Goal: Transaction & Acquisition: Purchase product/service

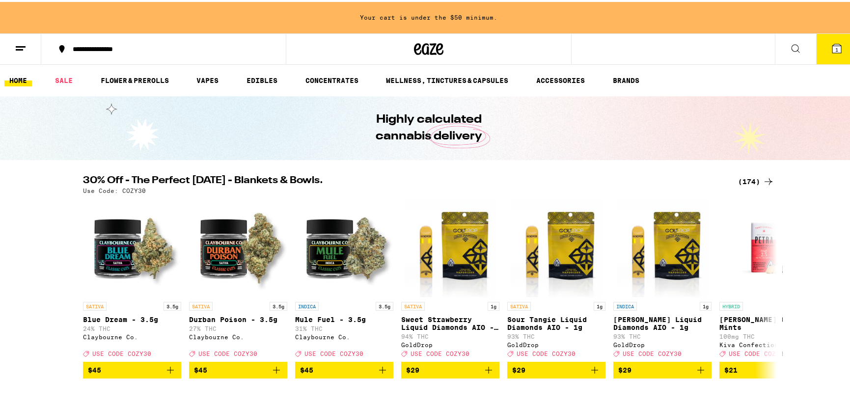
click at [118, 46] on div "**********" at bounding box center [168, 47] width 201 height 7
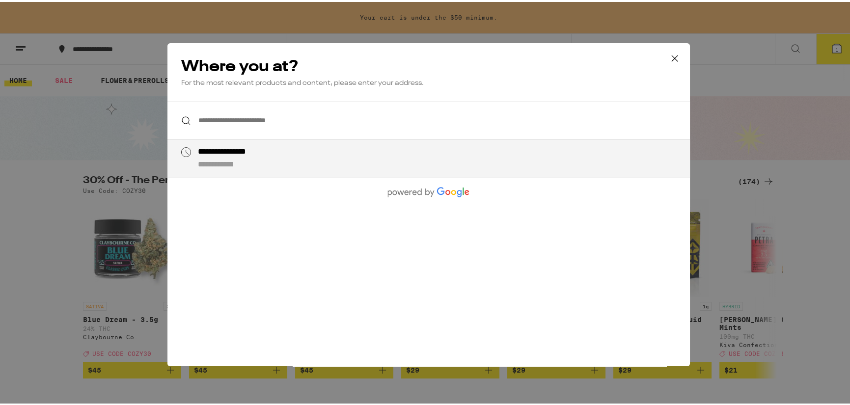
click at [216, 119] on input "**********" at bounding box center [429, 119] width 523 height 38
click at [182, 116] on div "**********" at bounding box center [429, 119] width 523 height 38
click at [676, 56] on icon at bounding box center [675, 56] width 15 height 15
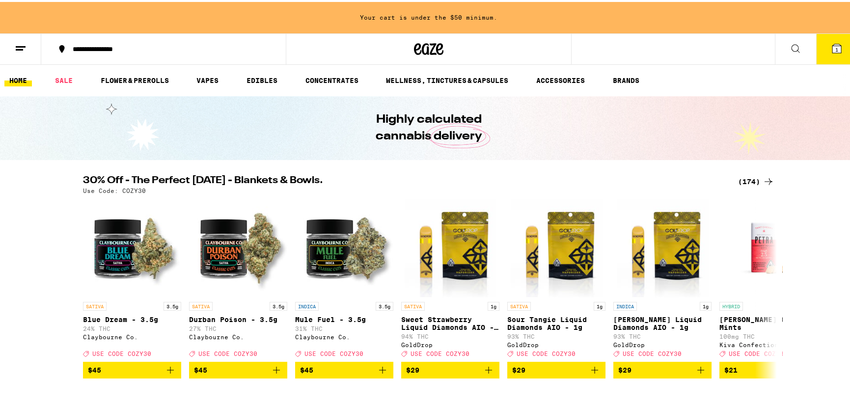
click at [745, 177] on div "(174)" at bounding box center [756, 180] width 36 height 12
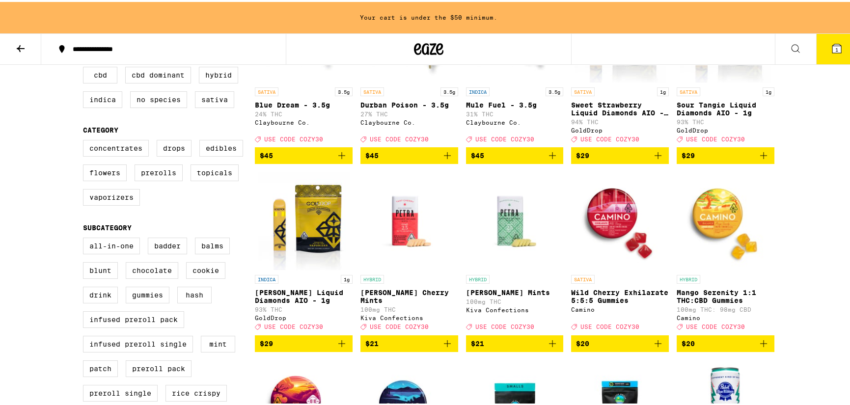
scroll to position [196, 0]
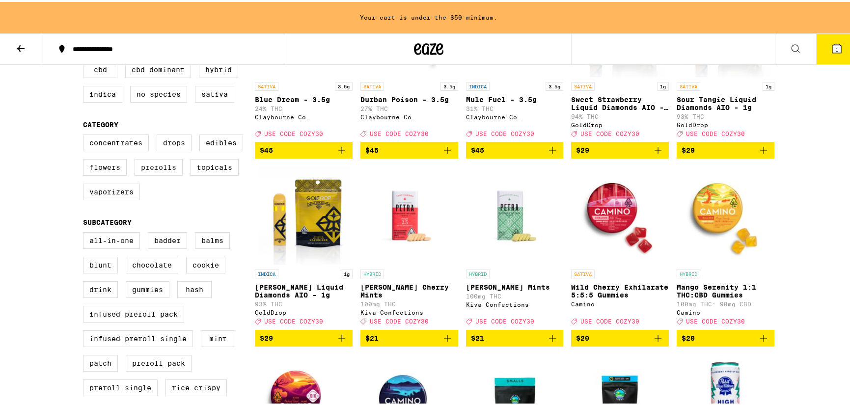
click at [159, 174] on label "Prerolls" at bounding box center [159, 165] width 48 height 17
click at [85, 135] on input "Prerolls" at bounding box center [85, 134] width 0 height 0
checkbox input "true"
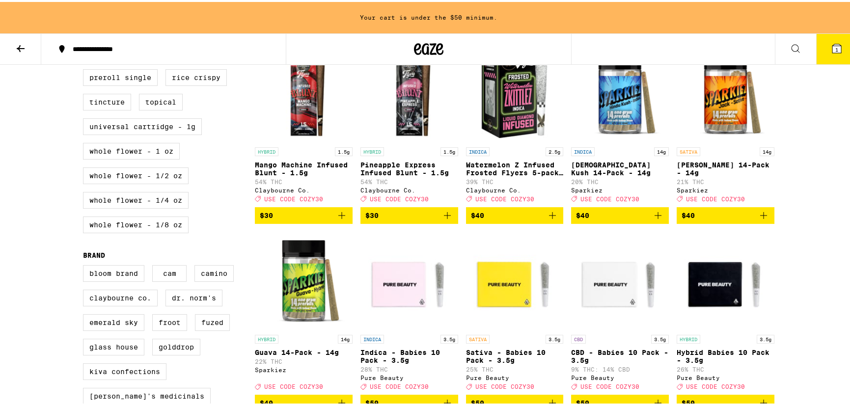
scroll to position [540, 0]
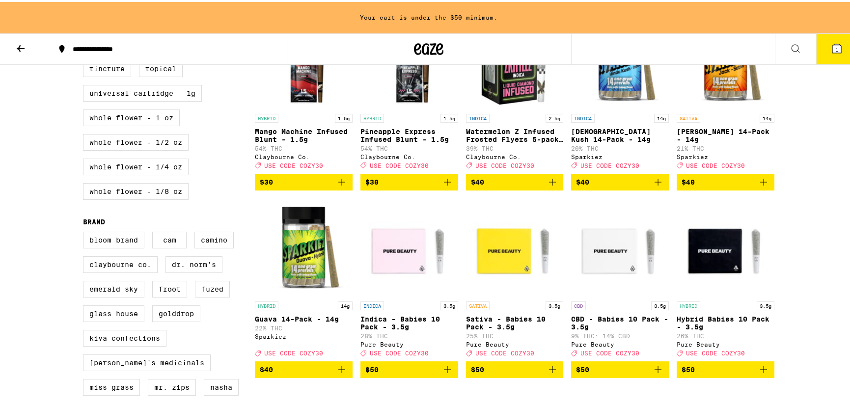
click at [762, 186] on icon "Add to bag" at bounding box center [764, 180] width 12 height 12
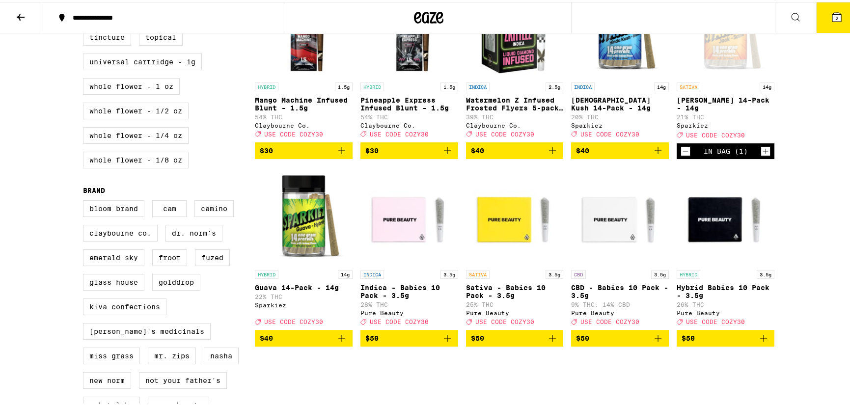
scroll to position [509, 0]
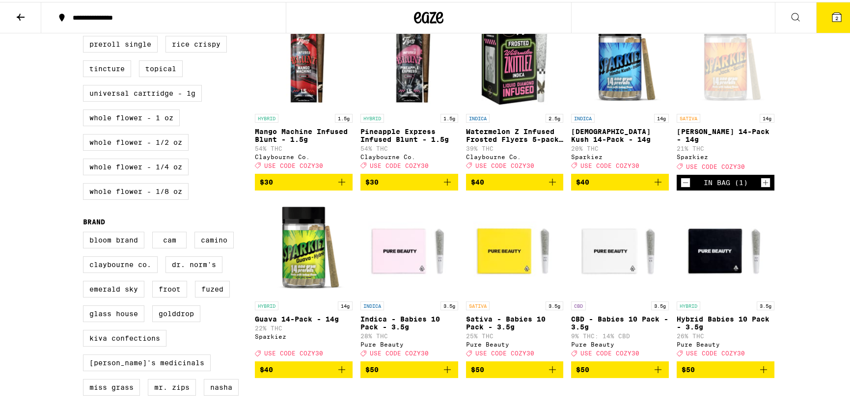
click at [652, 186] on icon "Add to bag" at bounding box center [658, 180] width 12 height 12
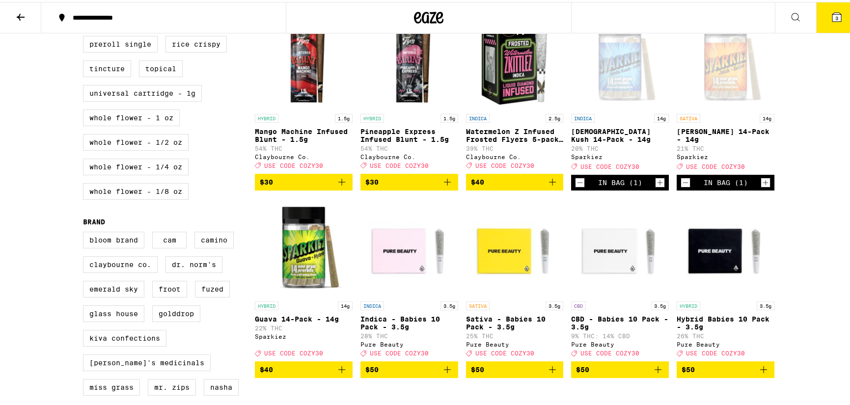
click at [339, 374] on icon "Add to bag" at bounding box center [342, 368] width 12 height 12
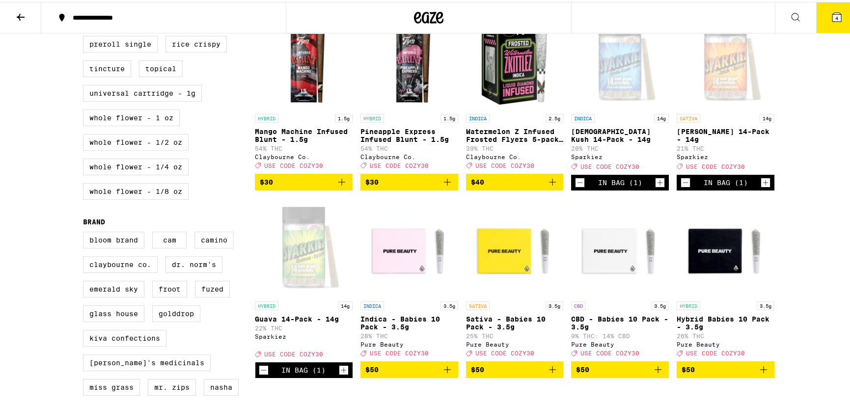
click at [260, 376] on div "In Bag (1)" at bounding box center [304, 369] width 98 height 16
click at [262, 374] on icon "Decrement" at bounding box center [263, 369] width 9 height 12
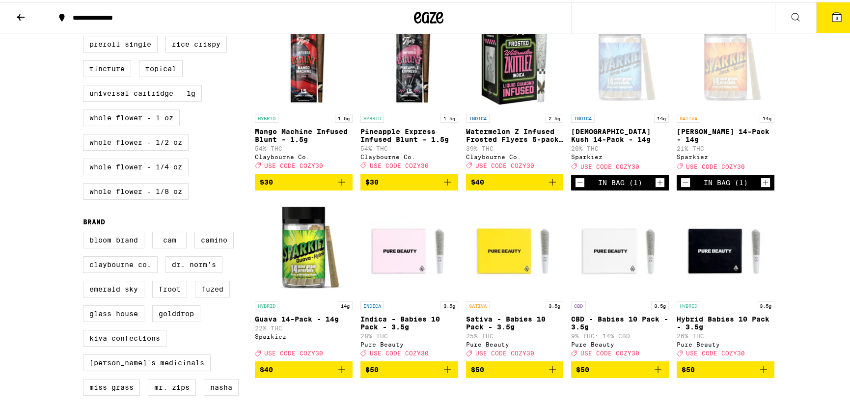
click at [580, 187] on icon "Decrement" at bounding box center [580, 181] width 9 height 12
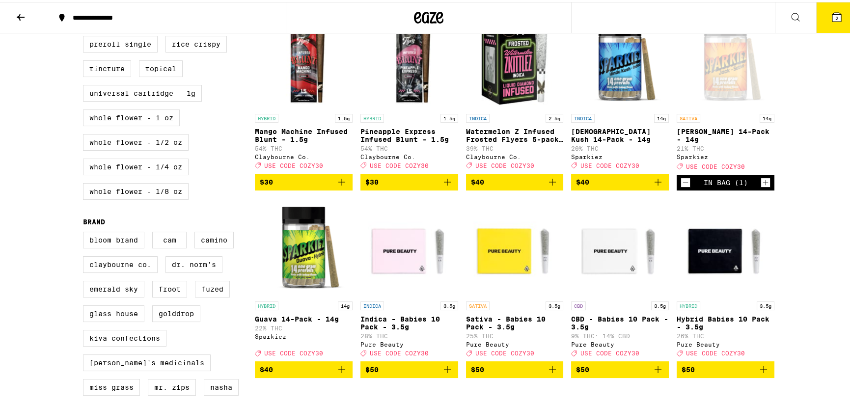
click at [687, 189] on div "In Bag (1)" at bounding box center [726, 181] width 98 height 16
click at [683, 187] on icon "Decrement" at bounding box center [685, 181] width 9 height 12
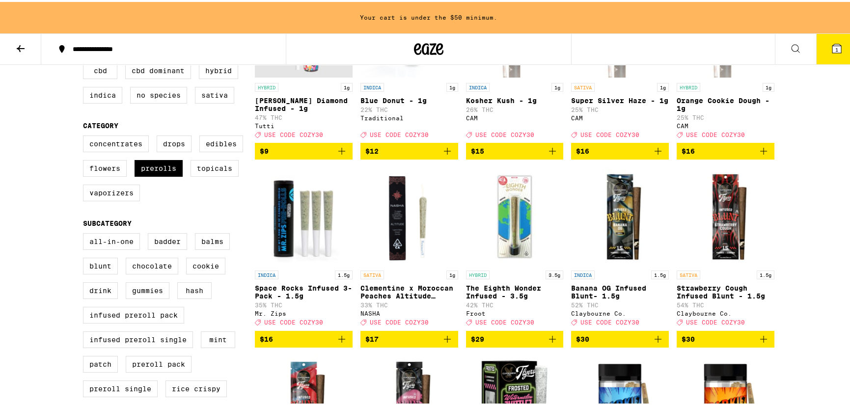
scroll to position [196, 0]
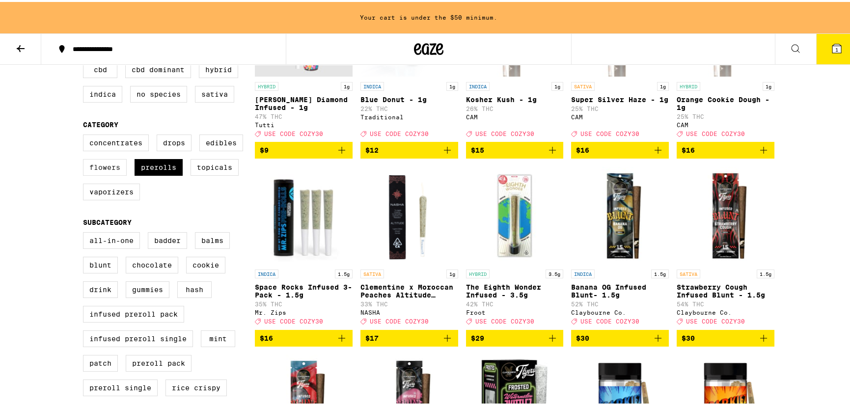
click at [104, 174] on label "Flowers" at bounding box center [105, 165] width 44 height 17
click at [85, 135] on input "Flowers" at bounding box center [85, 134] width 0 height 0
checkbox input "true"
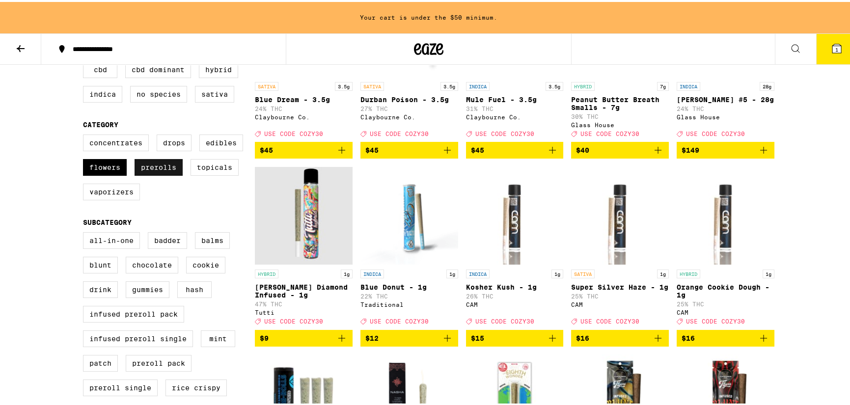
click at [145, 174] on label "Prerolls" at bounding box center [159, 165] width 48 height 17
click at [85, 135] on input "Prerolls" at bounding box center [85, 134] width 0 height 0
checkbox input "false"
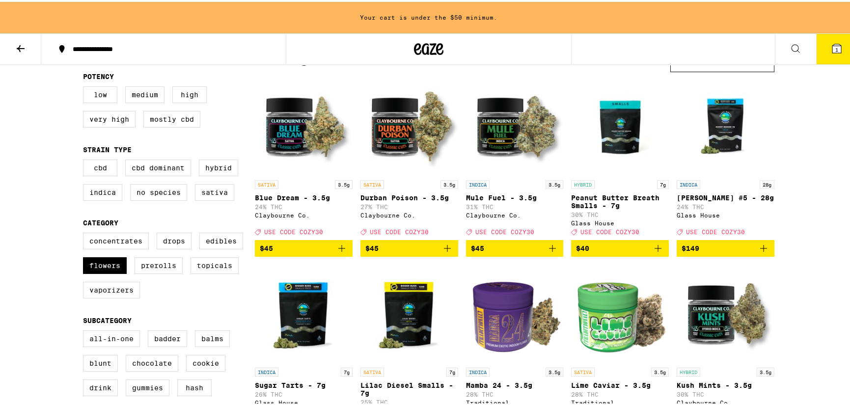
scroll to position [98, 0]
click at [108, 272] on label "Flowers" at bounding box center [105, 263] width 44 height 17
click at [85, 233] on input "Flowers" at bounding box center [85, 232] width 0 height 0
checkbox input "false"
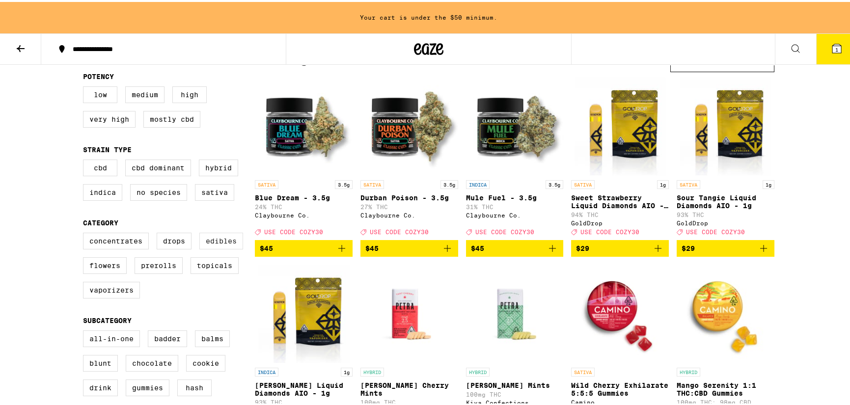
click at [228, 248] on label "Edibles" at bounding box center [221, 239] width 44 height 17
click at [85, 233] on input "Edibles" at bounding box center [85, 232] width 0 height 0
checkbox input "true"
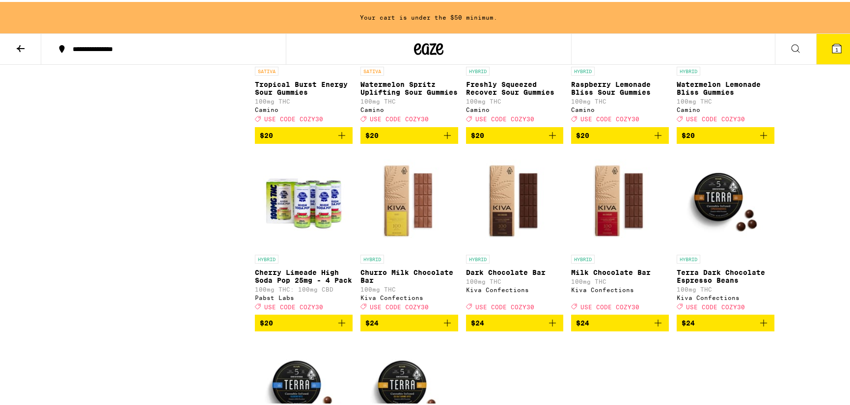
scroll to position [2751, 0]
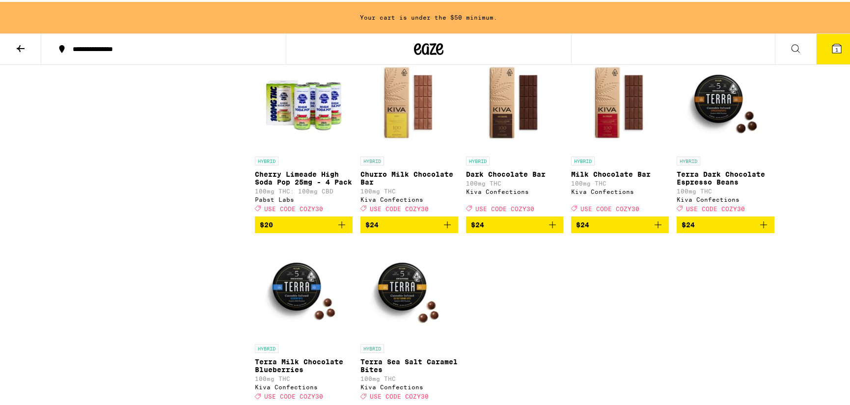
click at [339, 229] on icon "Add to bag" at bounding box center [342, 223] width 12 height 12
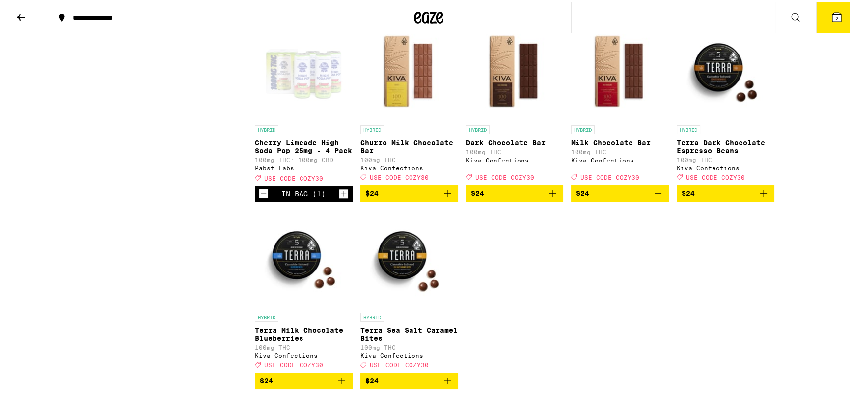
scroll to position [2719, 0]
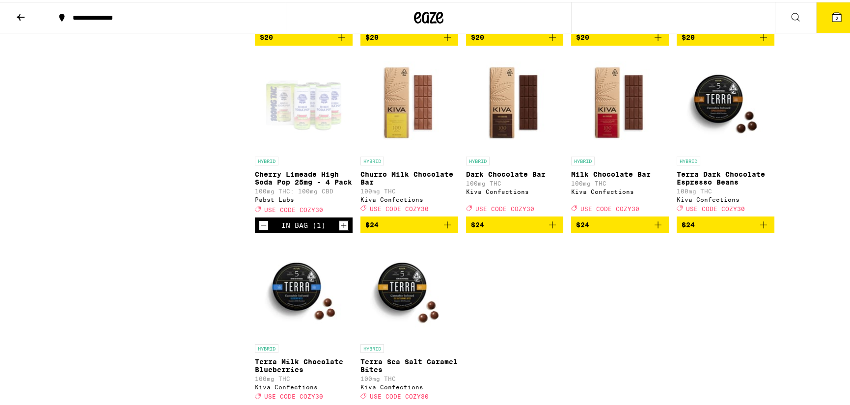
click at [339, 229] on icon "Increment" at bounding box center [343, 224] width 9 height 12
click at [442, 229] on icon "Add to bag" at bounding box center [448, 223] width 12 height 12
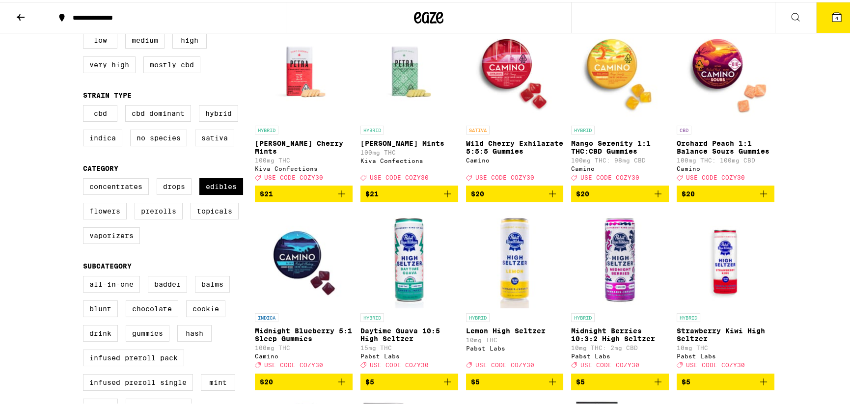
scroll to position [0, 0]
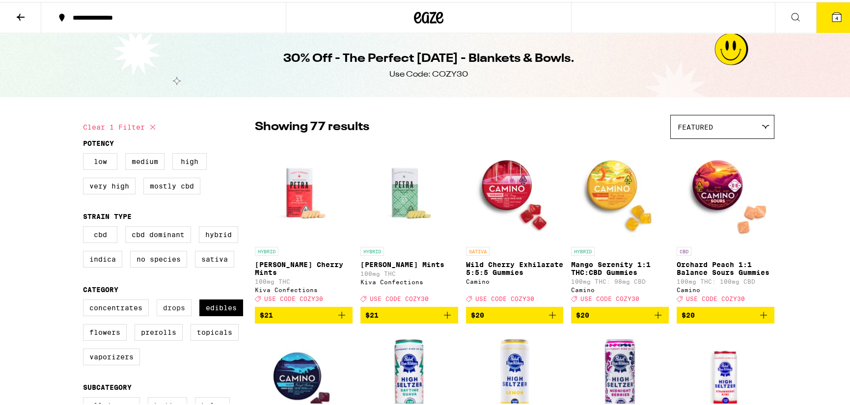
click at [168, 314] on label "Drops" at bounding box center [174, 306] width 35 height 17
click at [85, 300] on input "Drops" at bounding box center [85, 299] width 0 height 0
checkbox input "true"
click at [220, 314] on label "Edibles" at bounding box center [221, 306] width 44 height 17
click at [85, 300] on input "Edibles" at bounding box center [85, 299] width 0 height 0
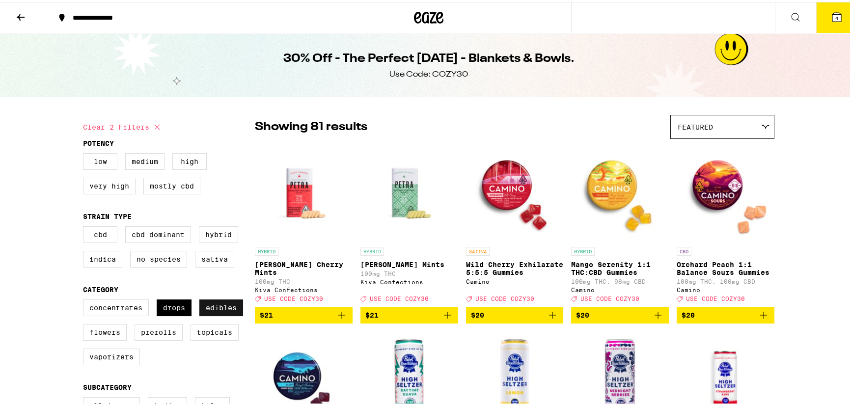
checkbox input "false"
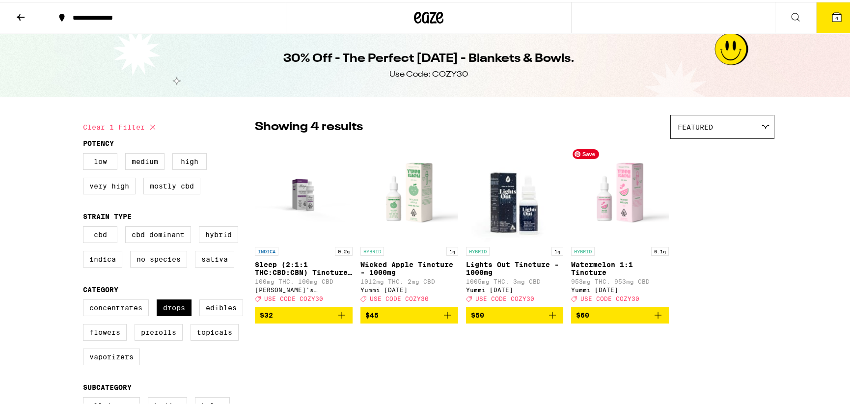
click at [630, 207] on img "Open page for Watermelon 1:1 Tincture from Yummi Karma" at bounding box center [620, 191] width 98 height 98
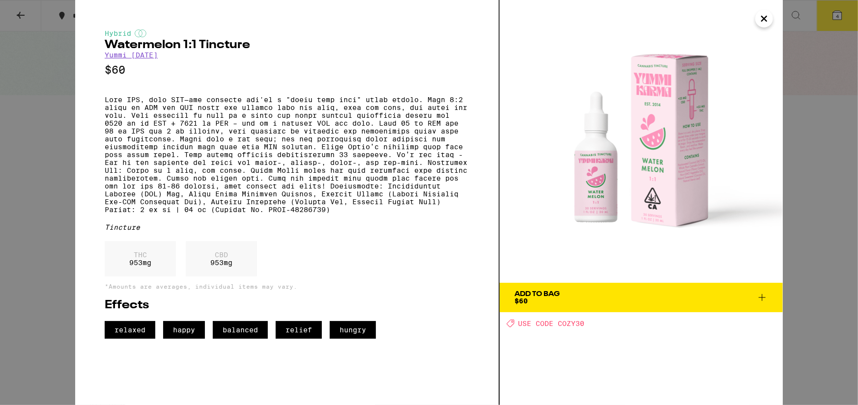
click at [763, 18] on icon "Close" at bounding box center [763, 18] width 5 height 5
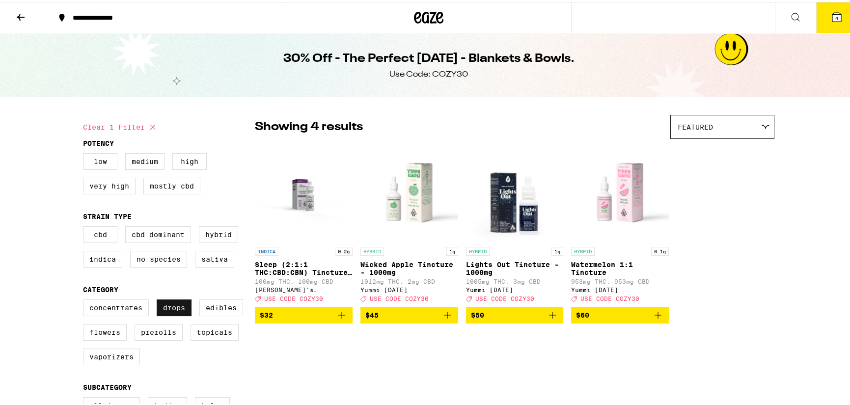
click at [169, 308] on label "Drops" at bounding box center [174, 306] width 35 height 17
click at [85, 300] on input "Drops" at bounding box center [85, 299] width 0 height 0
checkbox input "false"
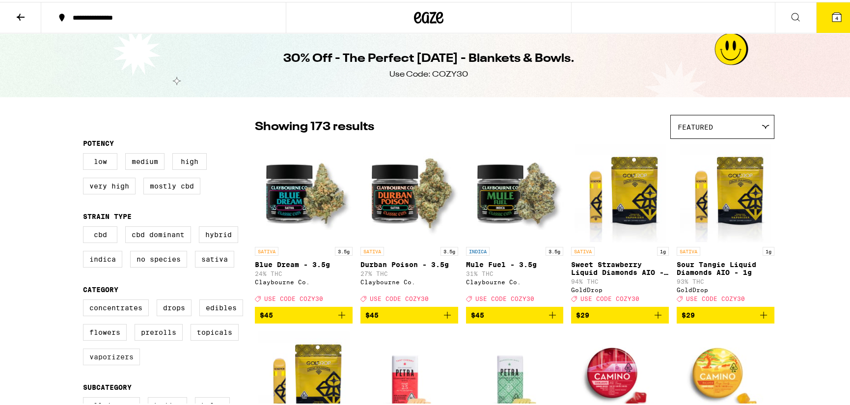
click at [116, 363] on label "Vaporizers" at bounding box center [111, 355] width 57 height 17
click at [85, 300] on input "Vaporizers" at bounding box center [85, 299] width 0 height 0
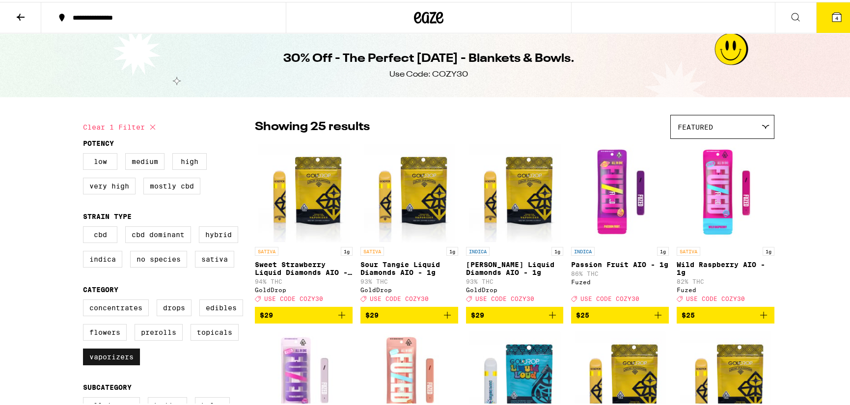
click at [102, 363] on label "Vaporizers" at bounding box center [111, 355] width 57 height 17
click at [85, 300] on input "Vaporizers" at bounding box center [85, 299] width 0 height 0
checkbox input "false"
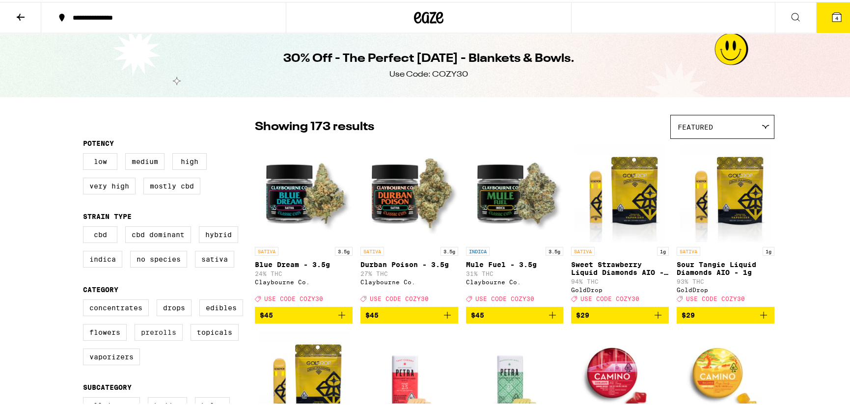
click at [148, 332] on label "Prerolls" at bounding box center [159, 330] width 48 height 17
click at [85, 300] on input "Prerolls" at bounding box center [85, 299] width 0 height 0
checkbox input "true"
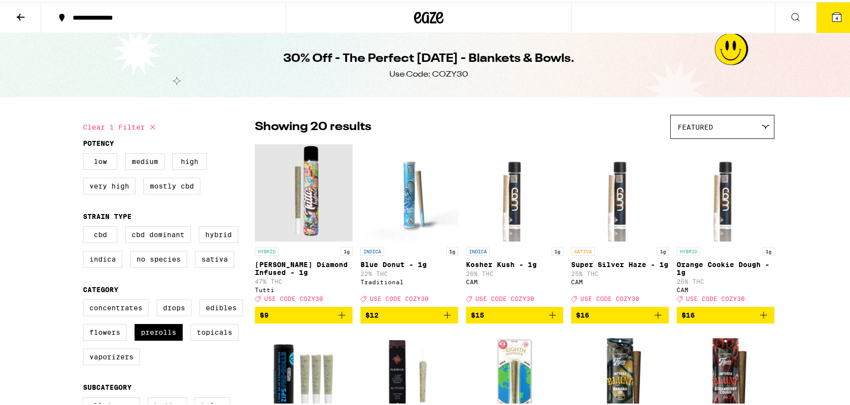
click at [338, 319] on icon "Add to bag" at bounding box center [342, 313] width 12 height 12
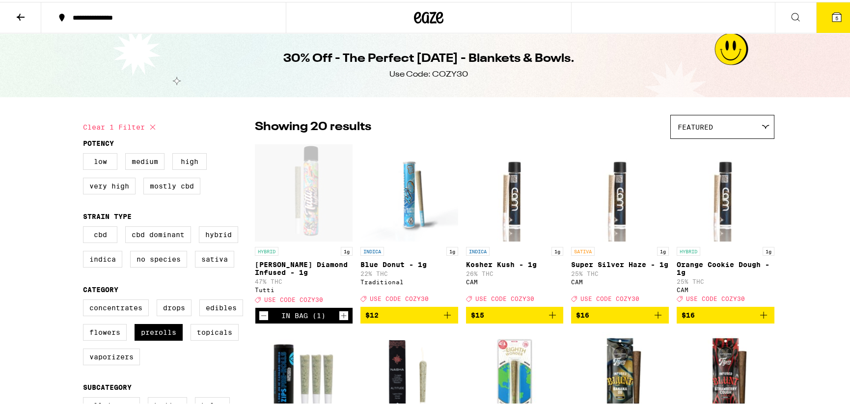
click at [339, 320] on icon "Increment" at bounding box center [343, 314] width 9 height 12
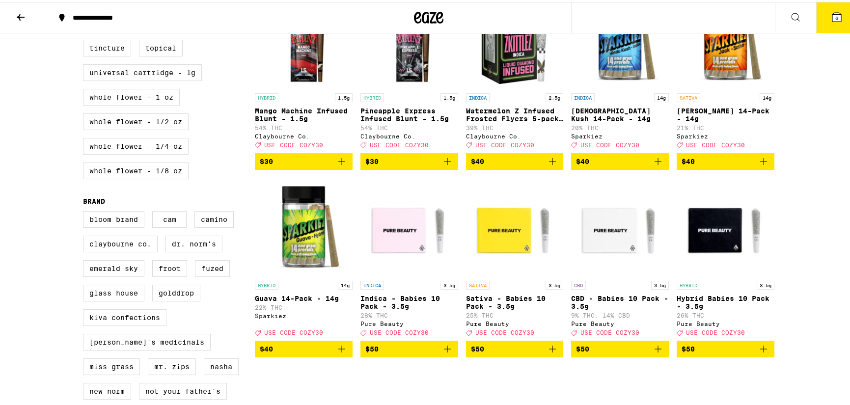
scroll to position [540, 0]
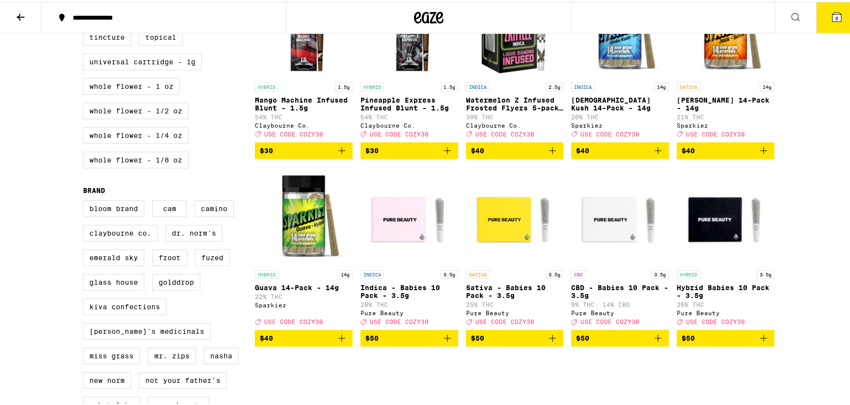
click at [444, 342] on icon "Add to bag" at bounding box center [448, 337] width 12 height 12
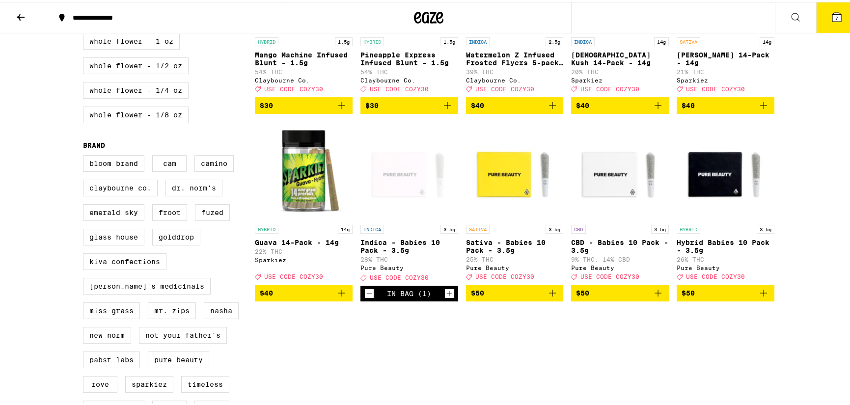
scroll to position [589, 0]
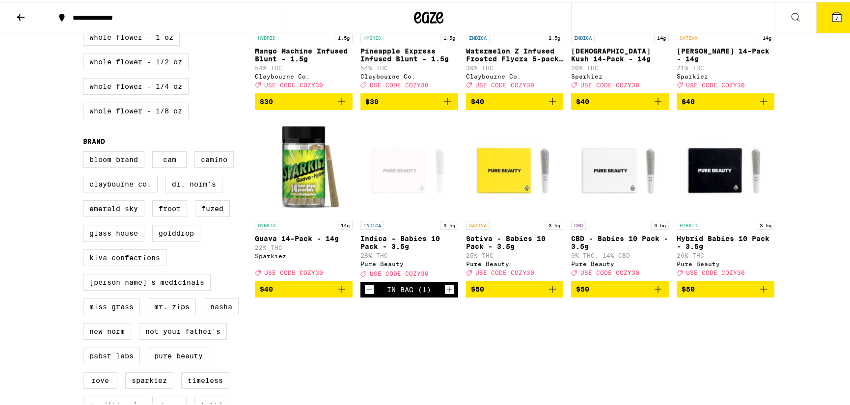
click at [336, 293] on icon "Add to bag" at bounding box center [342, 287] width 12 height 12
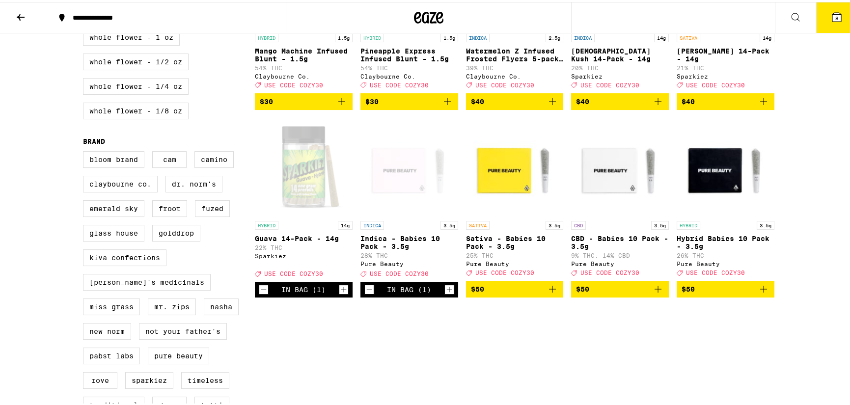
click at [833, 15] on icon at bounding box center [837, 15] width 9 height 9
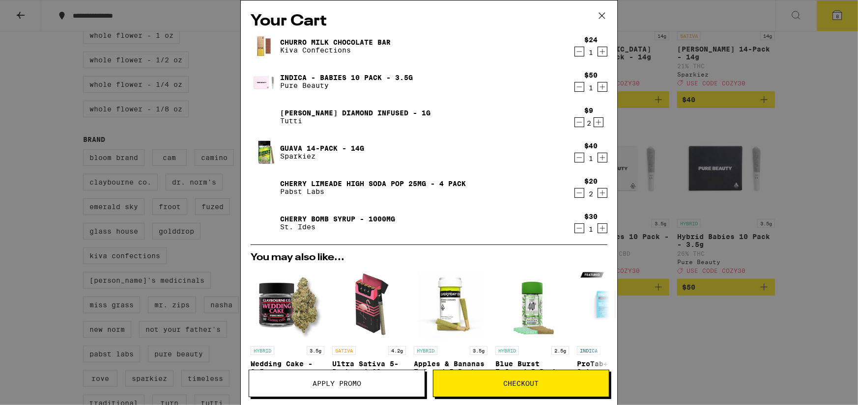
click at [599, 15] on icon at bounding box center [601, 15] width 15 height 15
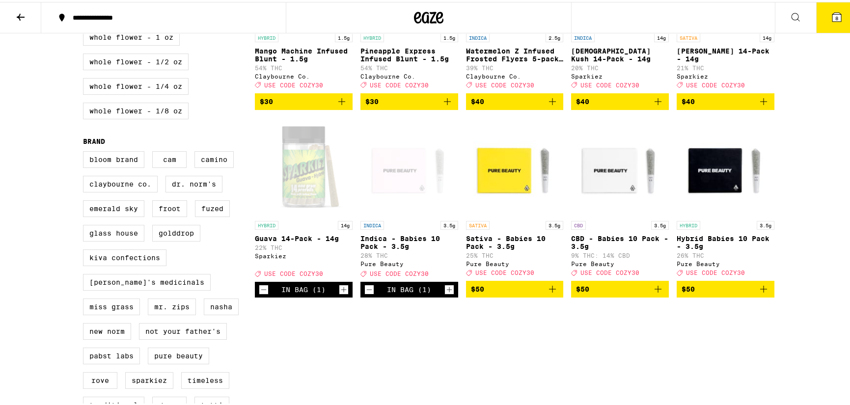
click at [833, 15] on icon at bounding box center [837, 15] width 9 height 9
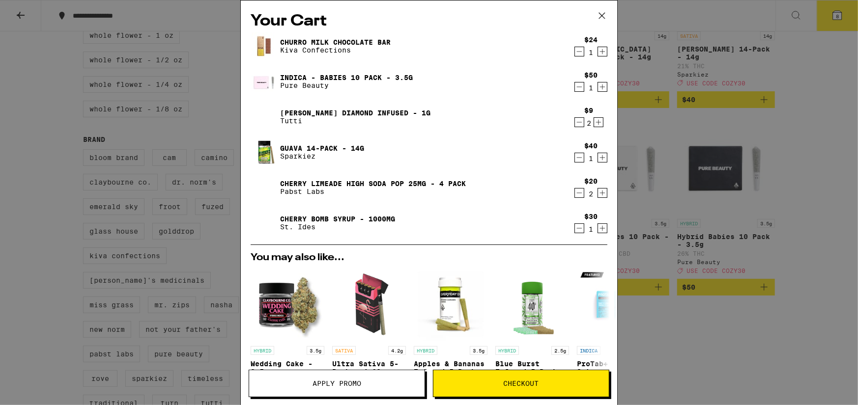
click at [357, 380] on span "Apply Promo" at bounding box center [336, 383] width 49 height 7
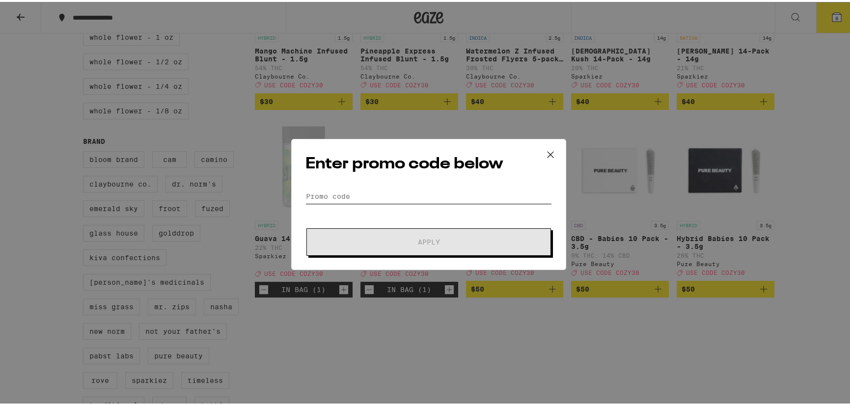
click at [382, 197] on input "Promo Code" at bounding box center [429, 194] width 247 height 15
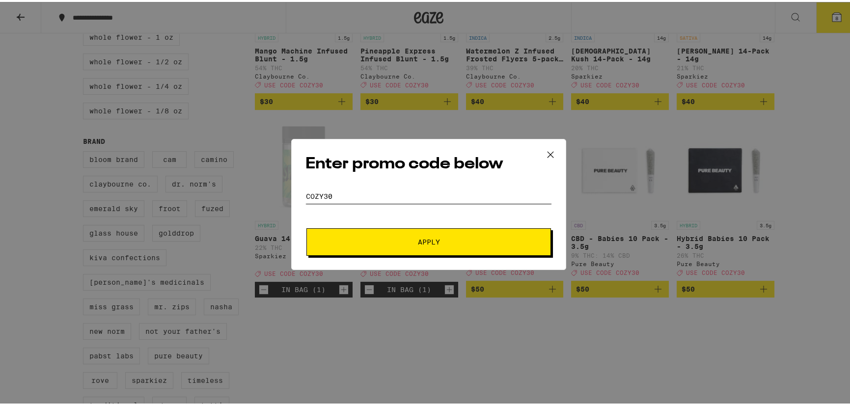
type input "cozy30"
click at [307, 226] on button "Apply" at bounding box center [429, 240] width 245 height 28
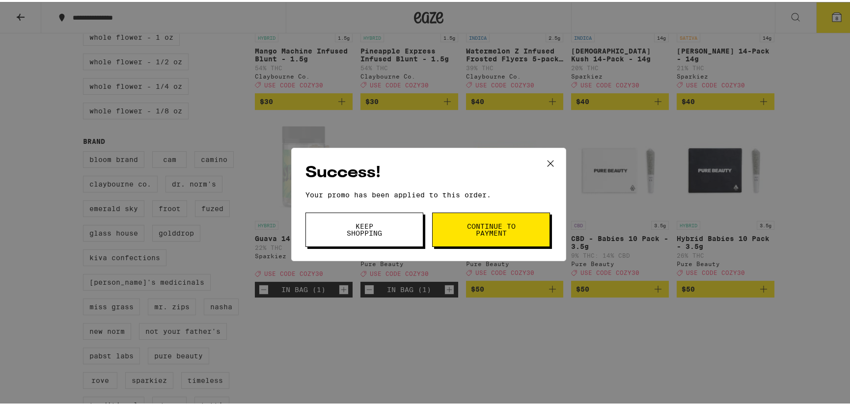
click at [475, 225] on span "Continue to payment" at bounding box center [491, 228] width 50 height 14
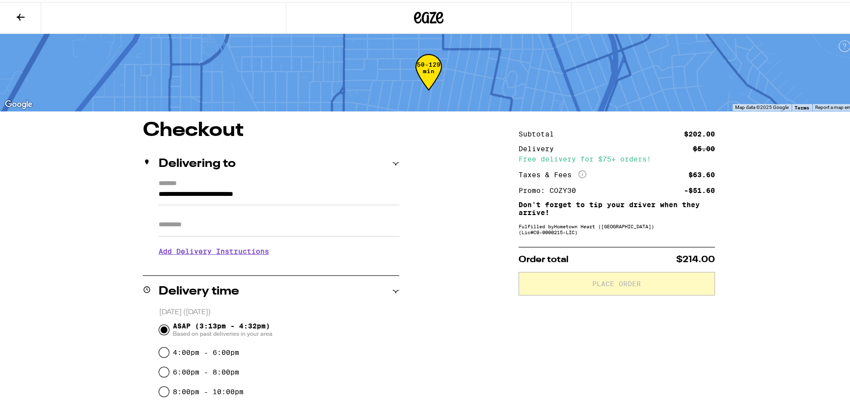
click at [422, 18] on icon at bounding box center [428, 16] width 29 height 18
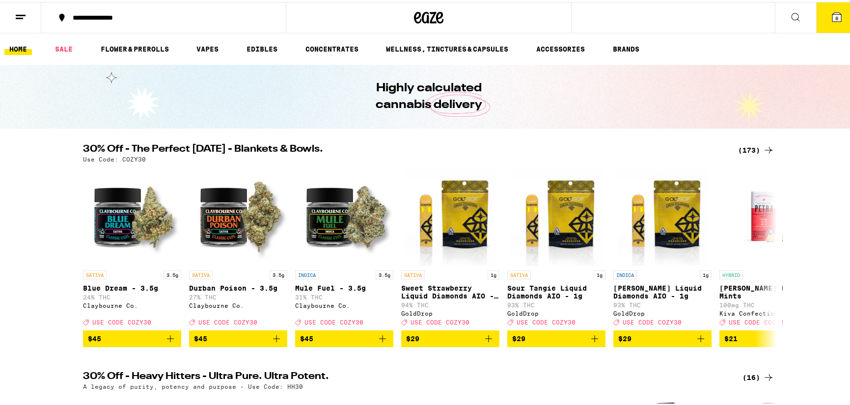
click at [836, 17] on span "8" at bounding box center [837, 16] width 3 height 6
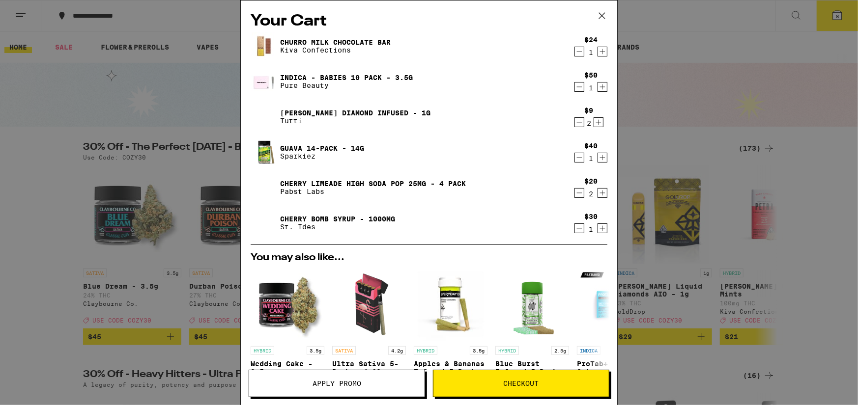
click at [575, 233] on icon "Decrement" at bounding box center [579, 229] width 9 height 12
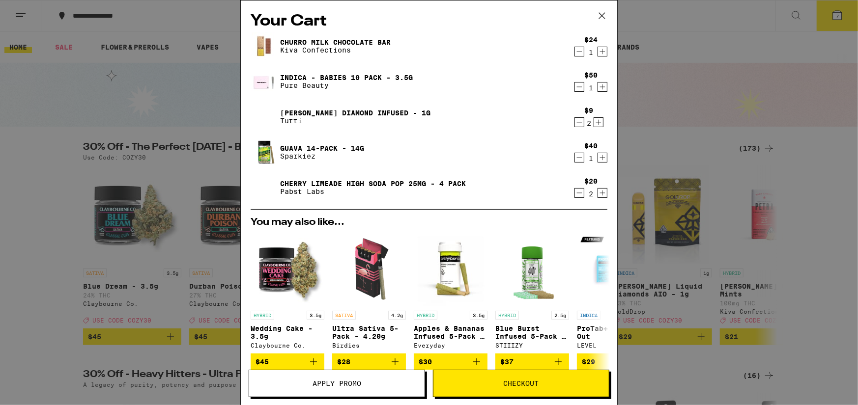
click at [575, 195] on icon "Decrement" at bounding box center [579, 193] width 9 height 12
click at [575, 52] on icon "Decrement" at bounding box center [579, 52] width 9 height 12
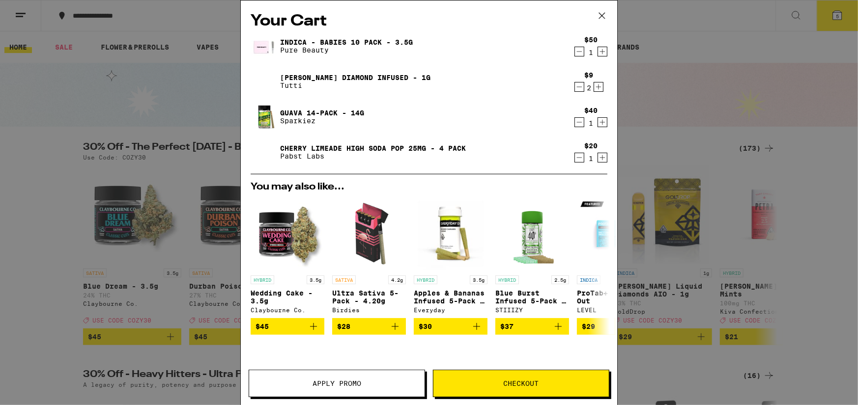
click at [503, 387] on span "Checkout" at bounding box center [520, 383] width 35 height 7
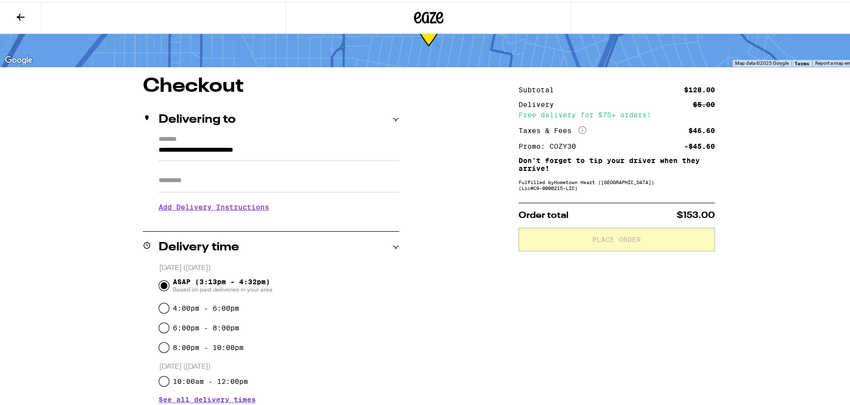
scroll to position [98, 0]
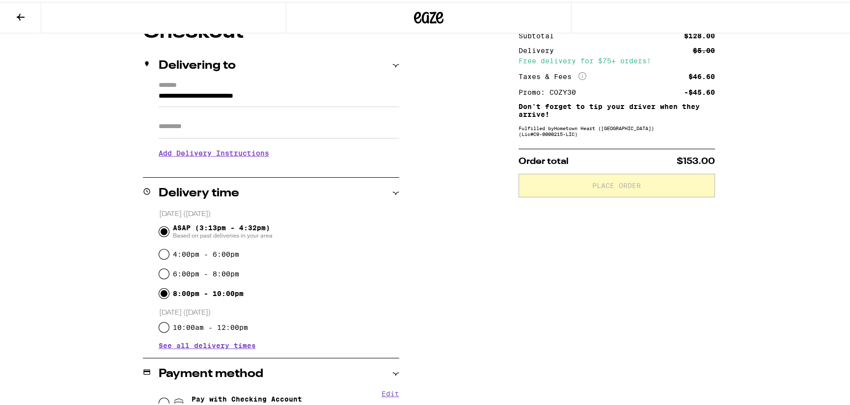
click at [161, 293] on input "8:00pm - 10:00pm" at bounding box center [164, 292] width 10 height 10
radio input "true"
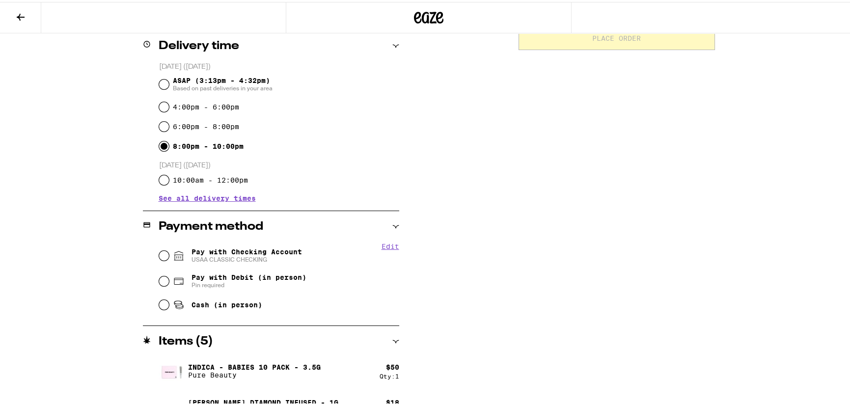
scroll to position [337, 0]
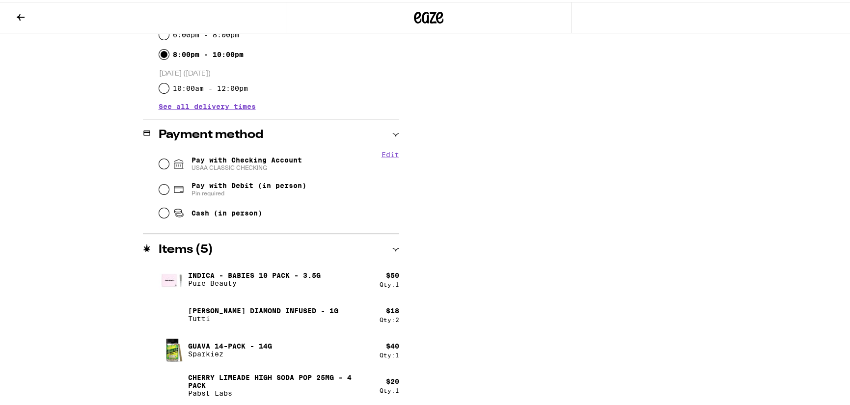
click at [21, 16] on icon at bounding box center [21, 15] width 12 height 12
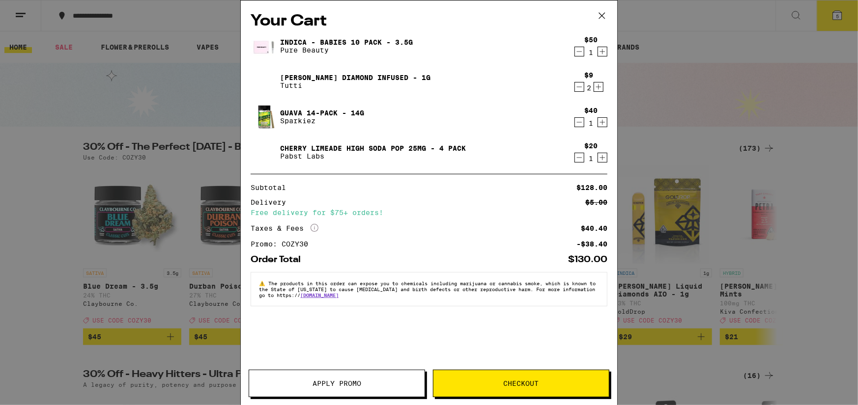
click at [605, 11] on icon at bounding box center [601, 15] width 15 height 15
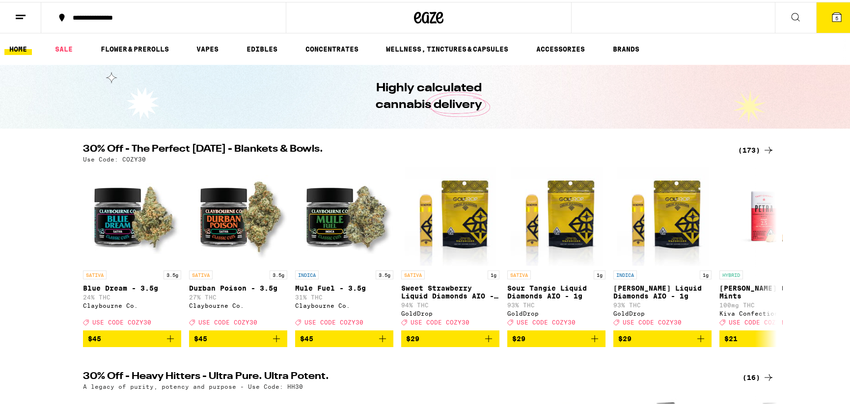
click at [746, 144] on div "(173)" at bounding box center [756, 148] width 36 height 12
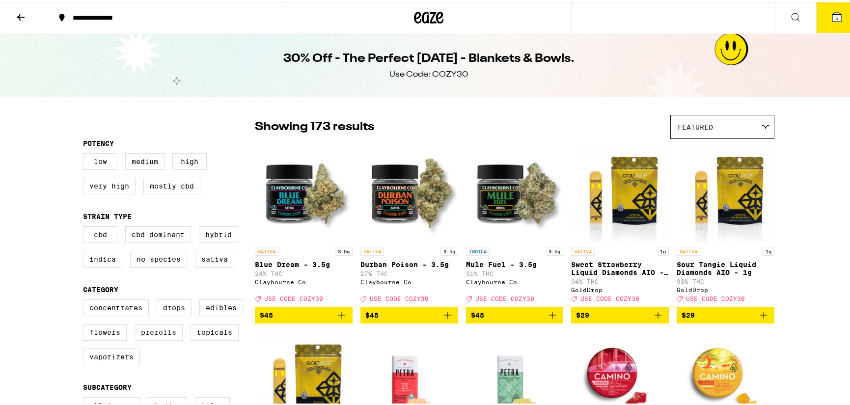
click at [154, 339] on label "Prerolls" at bounding box center [159, 330] width 48 height 17
click at [85, 300] on input "Prerolls" at bounding box center [85, 299] width 0 height 0
checkbox input "true"
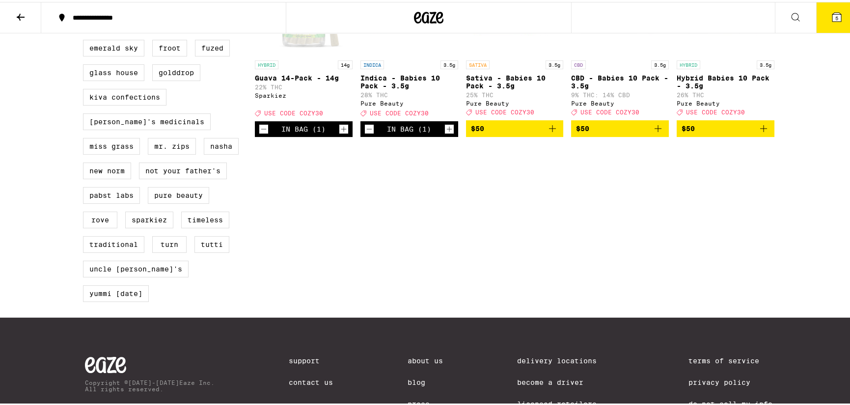
scroll to position [635, 0]
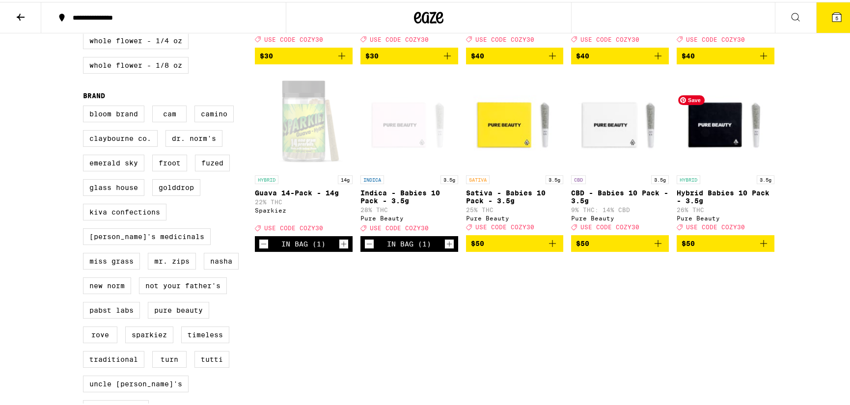
click at [697, 161] on img "Open page for Hybrid Babies 10 Pack - 3.5g from Pure Beauty" at bounding box center [726, 119] width 98 height 98
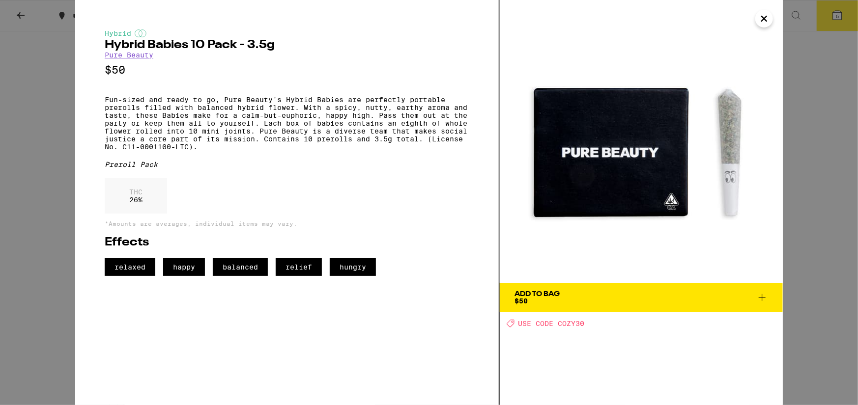
click at [761, 21] on icon "Close" at bounding box center [763, 18] width 5 height 5
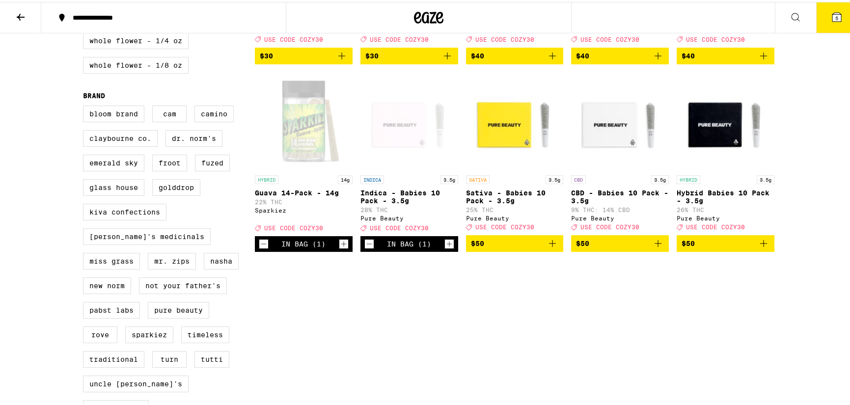
click at [367, 248] on icon "Decrement" at bounding box center [369, 242] width 9 height 12
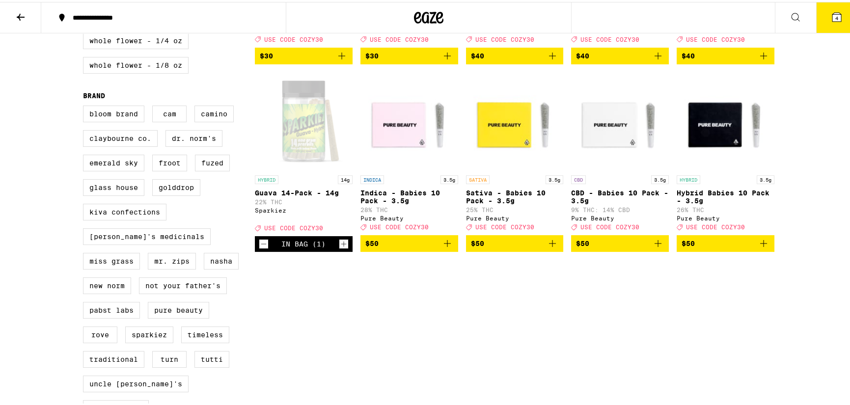
click at [763, 248] on icon "Add to bag" at bounding box center [764, 242] width 12 height 12
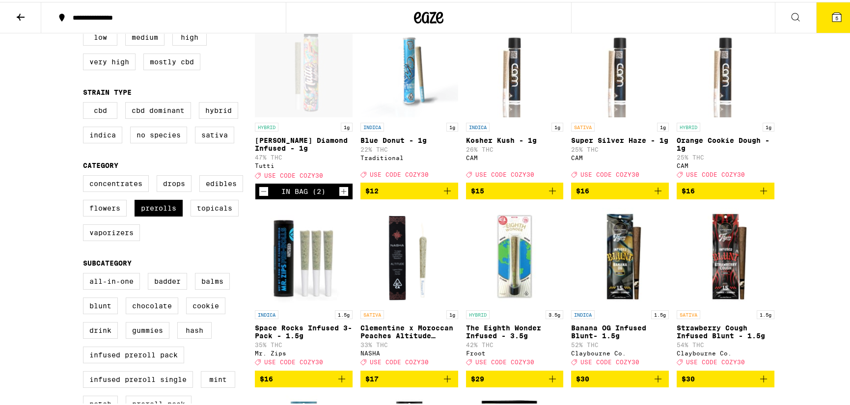
scroll to position [193, 0]
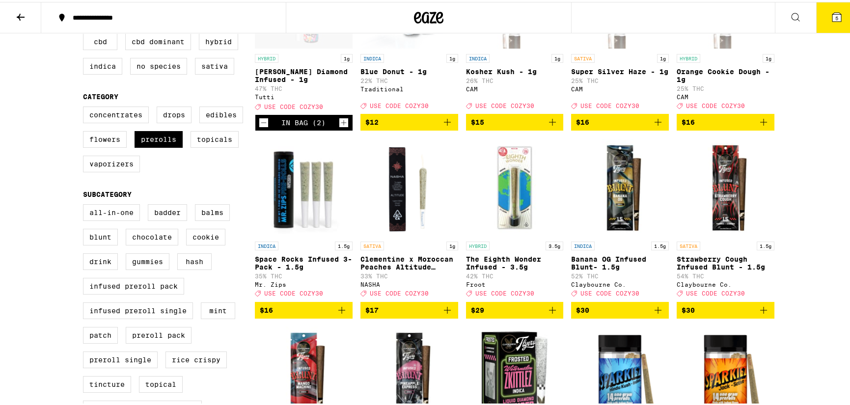
click at [436, 16] on icon at bounding box center [439, 16] width 7 height 12
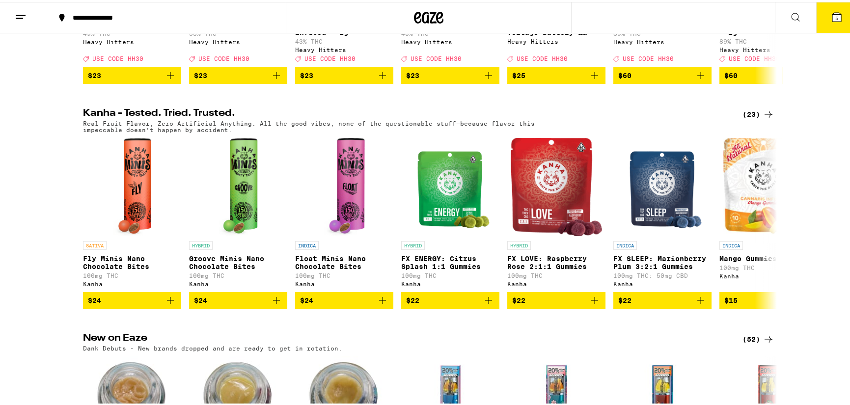
scroll to position [295, 0]
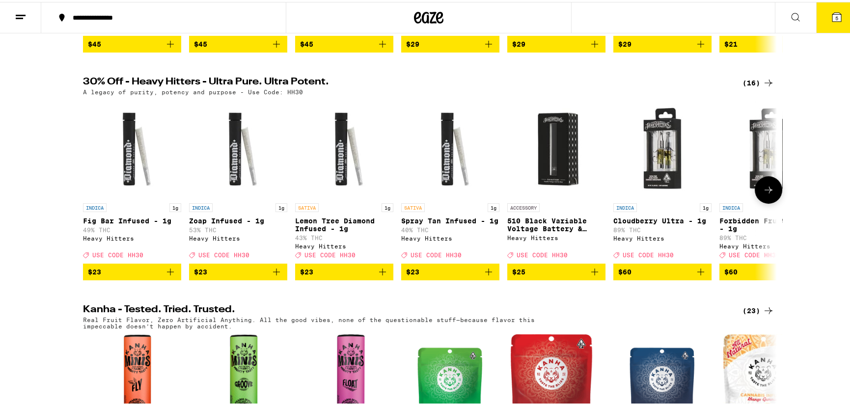
click at [769, 194] on icon at bounding box center [769, 188] width 12 height 12
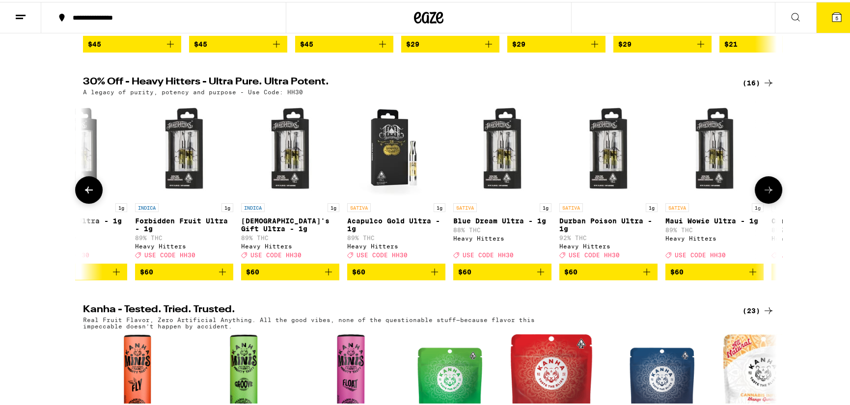
click at [769, 194] on icon at bounding box center [769, 188] width 12 height 12
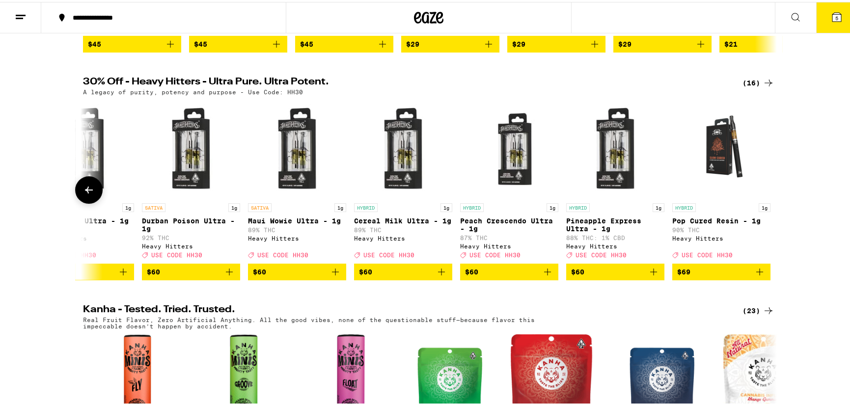
scroll to position [0, 1006]
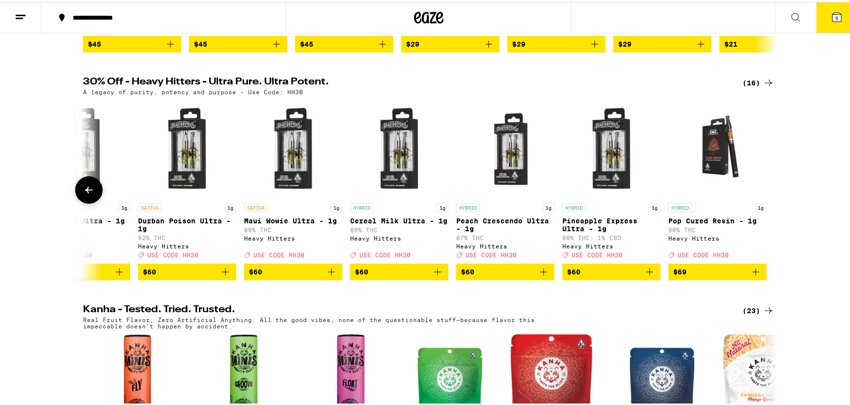
click at [769, 198] on div at bounding box center [769, 188] width 28 height 28
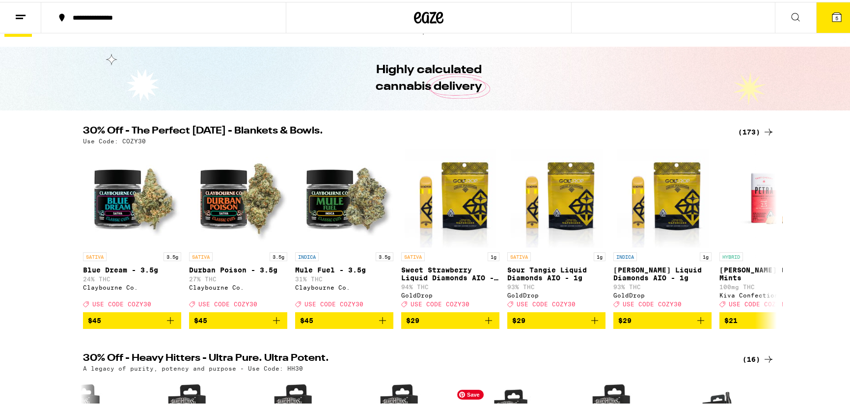
scroll to position [0, 0]
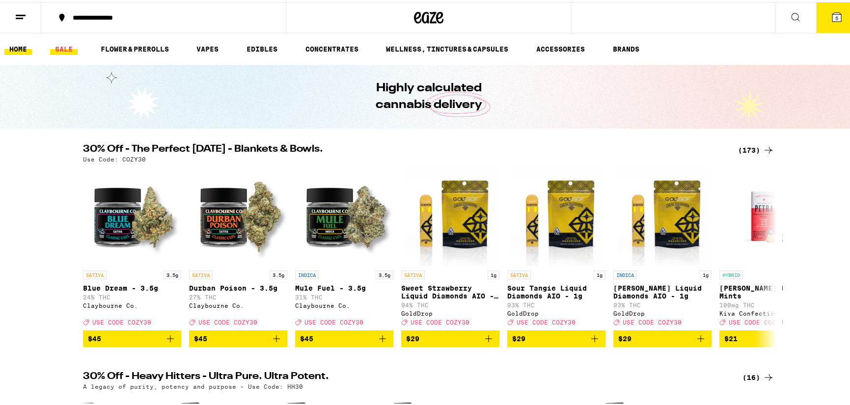
click at [60, 45] on link "SALE" at bounding box center [64, 47] width 28 height 12
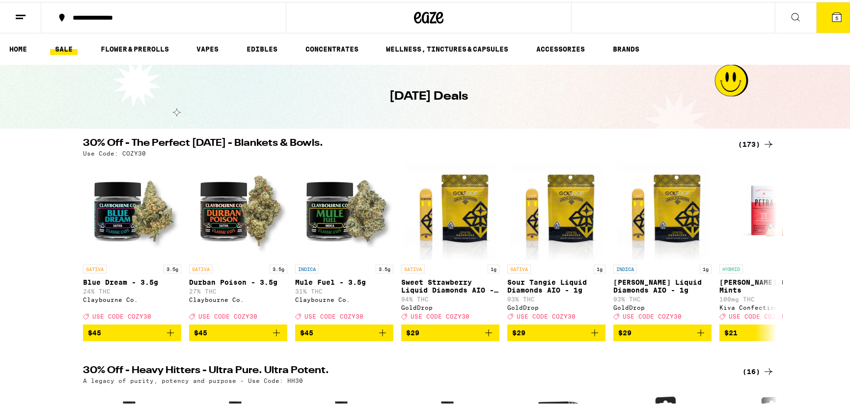
click at [835, 18] on icon at bounding box center [837, 15] width 12 height 12
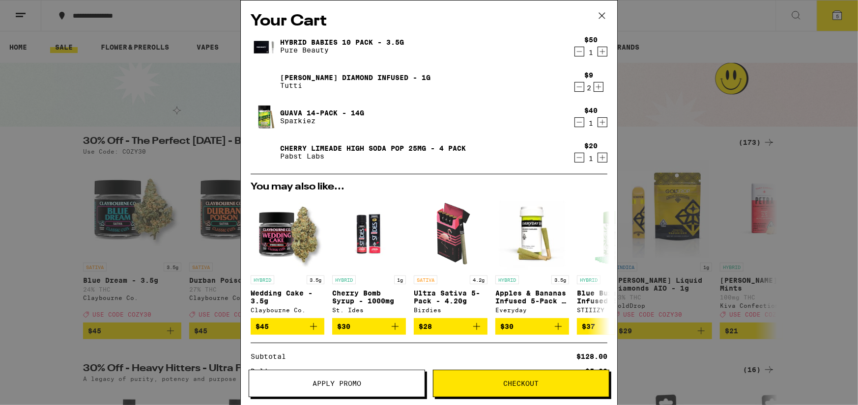
click at [534, 382] on span "Checkout" at bounding box center [520, 383] width 35 height 7
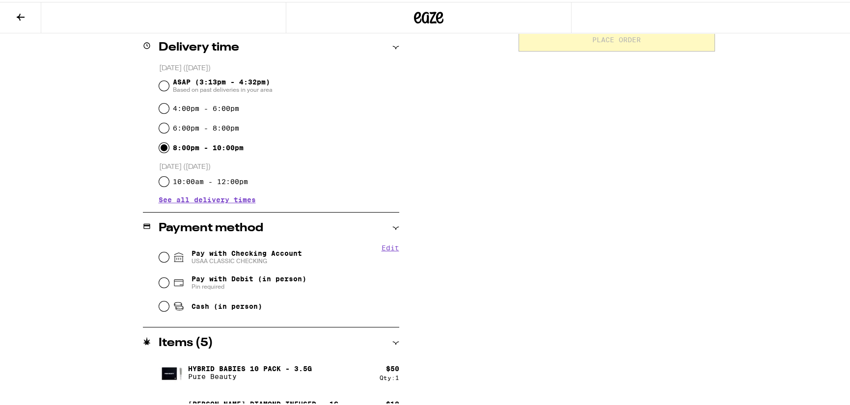
scroll to position [295, 0]
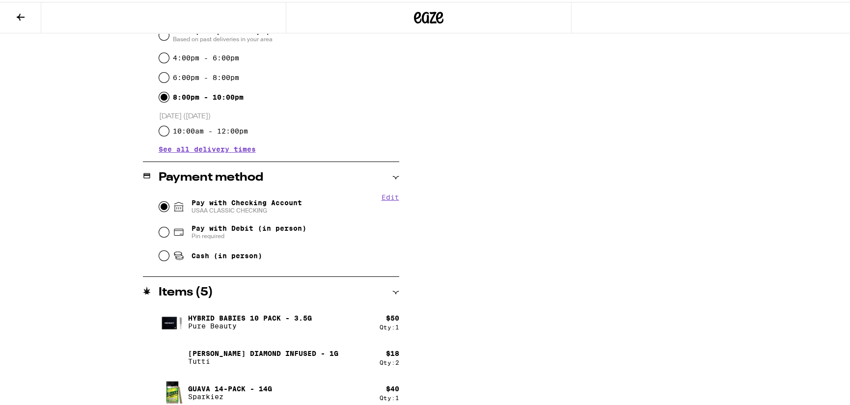
click at [162, 202] on input "Pay with Checking Account USAA CLASSIC CHECKING" at bounding box center [164, 205] width 10 height 10
radio input "true"
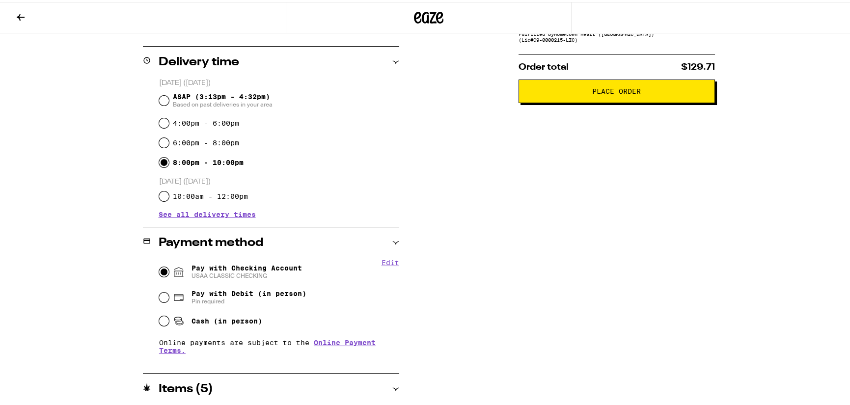
scroll to position [98, 0]
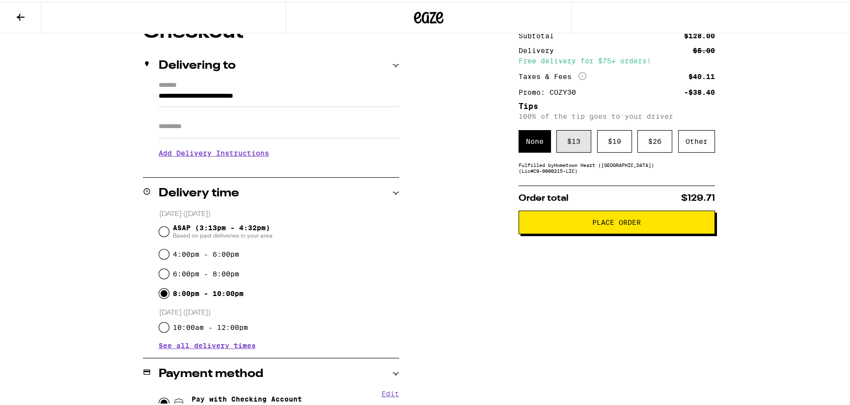
click at [573, 139] on div "$ 13" at bounding box center [574, 139] width 35 height 23
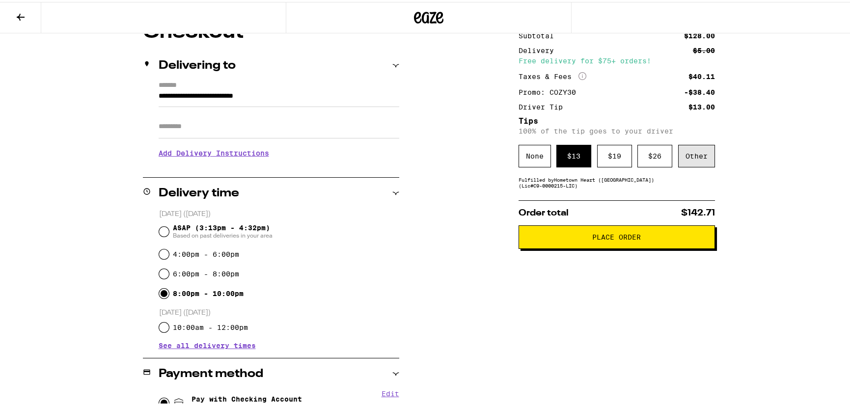
click at [683, 155] on div "Other" at bounding box center [696, 154] width 37 height 23
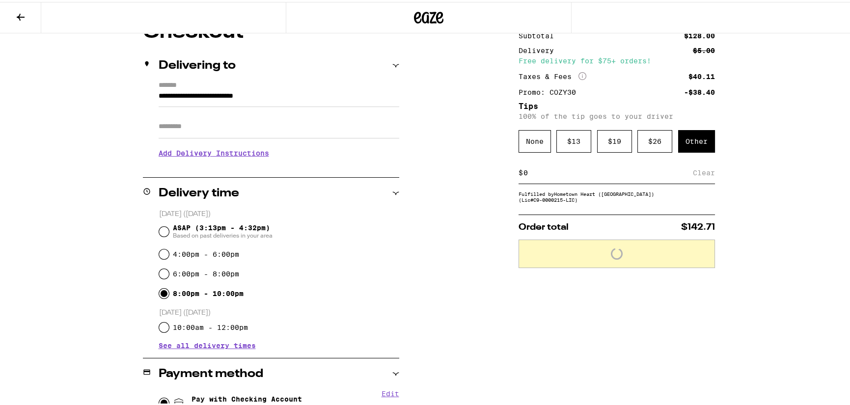
drag, startPoint x: 556, startPoint y: 176, endPoint x: 488, endPoint y: 174, distance: 67.8
click at [488, 174] on div "**********" at bounding box center [428, 349] width 707 height 656
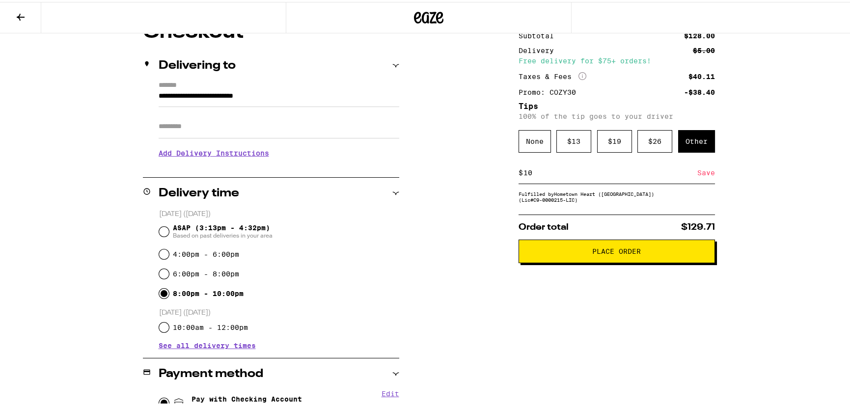
type input "10"
click at [710, 173] on div "Save" at bounding box center [707, 171] width 18 height 22
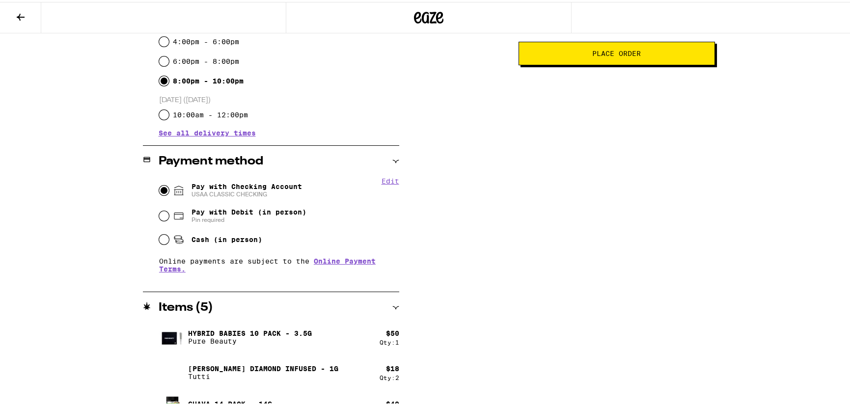
scroll to position [270, 0]
